Goal: Check status: Check status

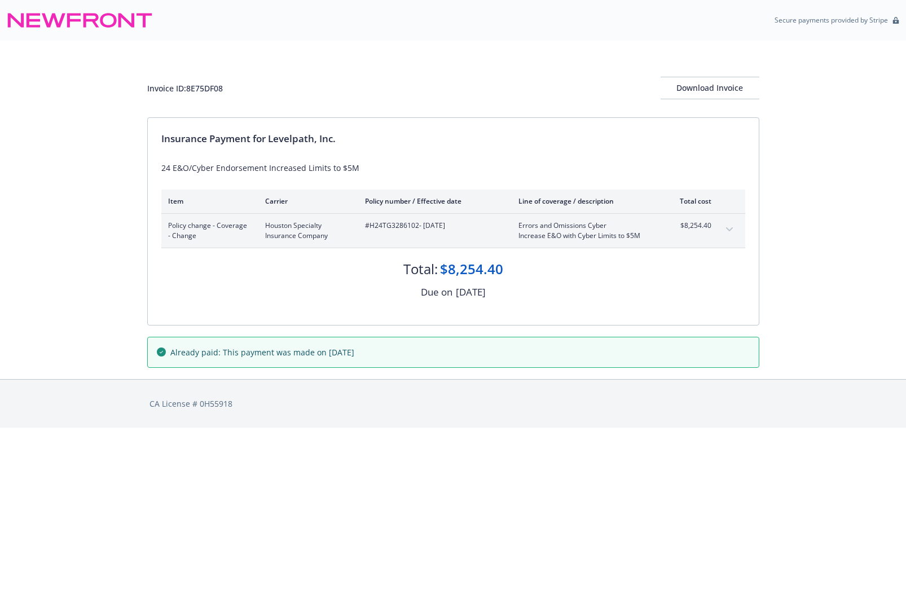
click at [734, 226] on button "expand content" at bounding box center [730, 230] width 18 height 18
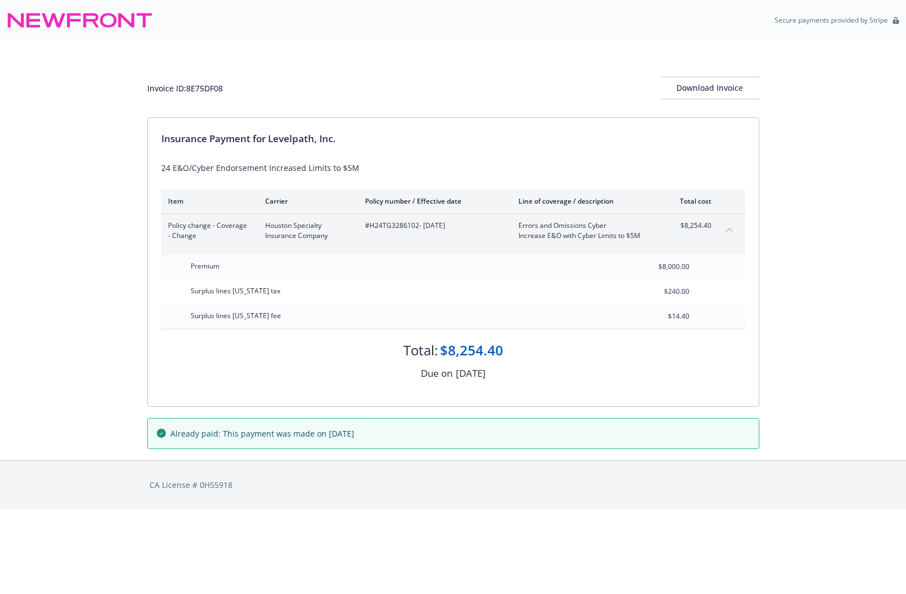
click at [734, 226] on button "collapse content" at bounding box center [730, 230] width 18 height 18
